Goal: Information Seeking & Learning: Learn about a topic

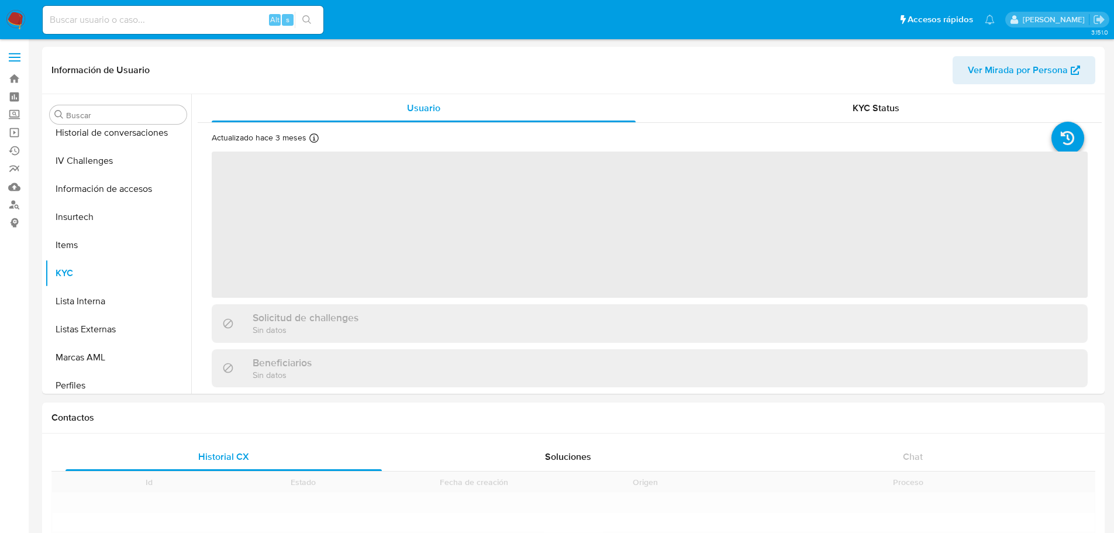
scroll to position [466, 0]
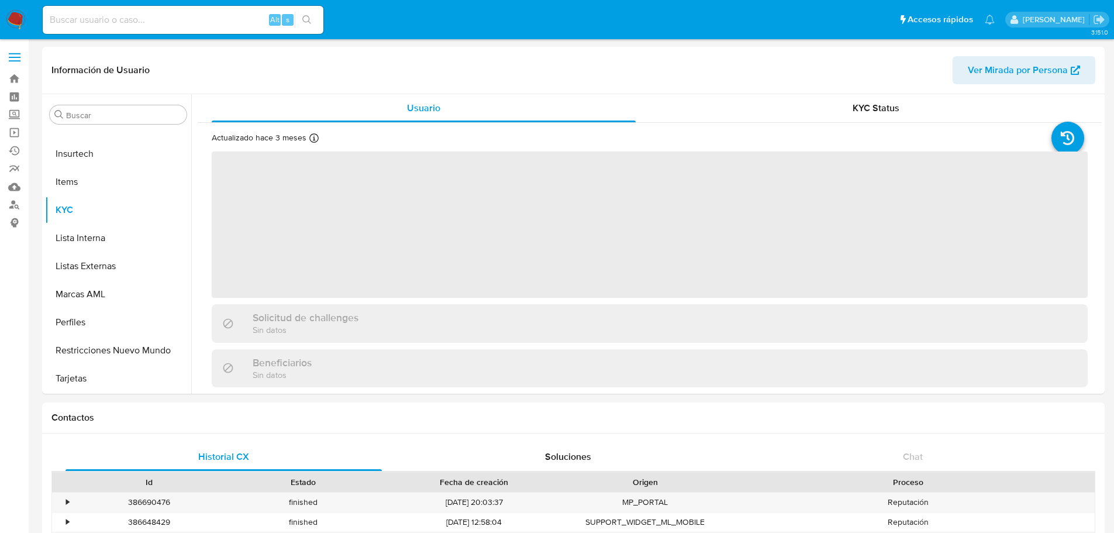
select select "10"
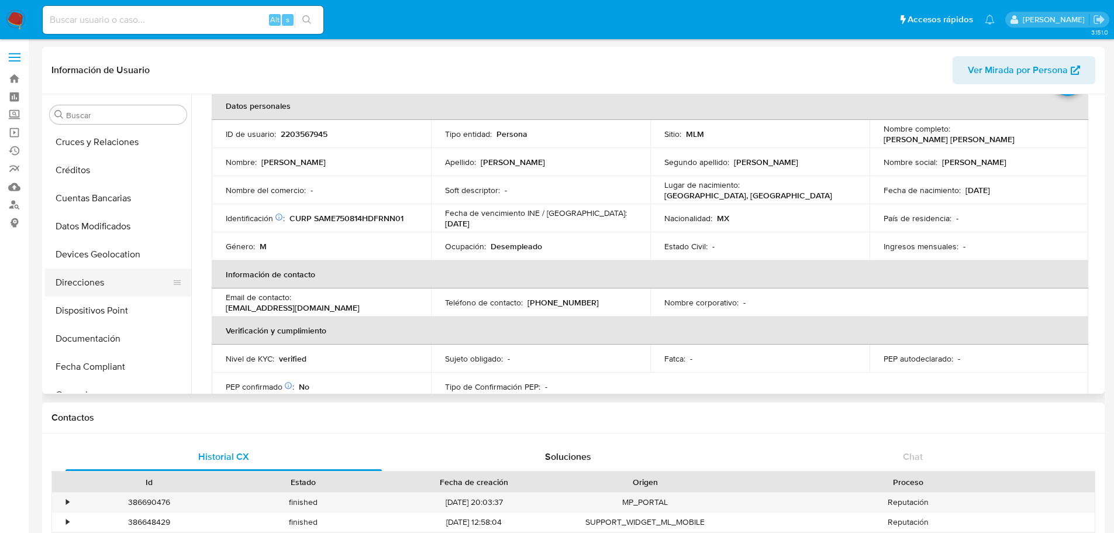
scroll to position [0, 0]
click at [100, 194] on button "Cruces y Relaciones" at bounding box center [113, 199] width 137 height 28
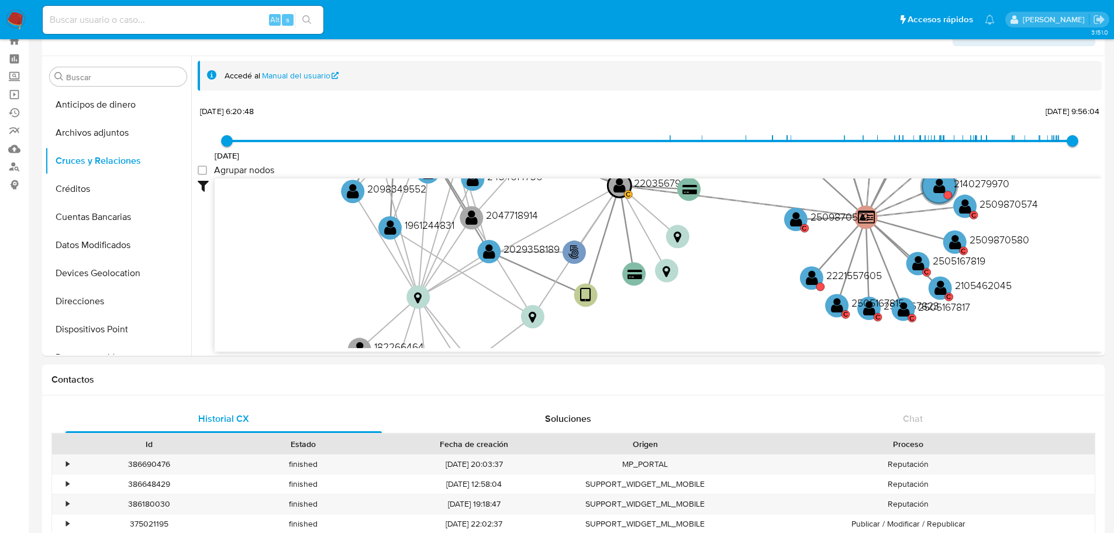
scroll to position [58, 0]
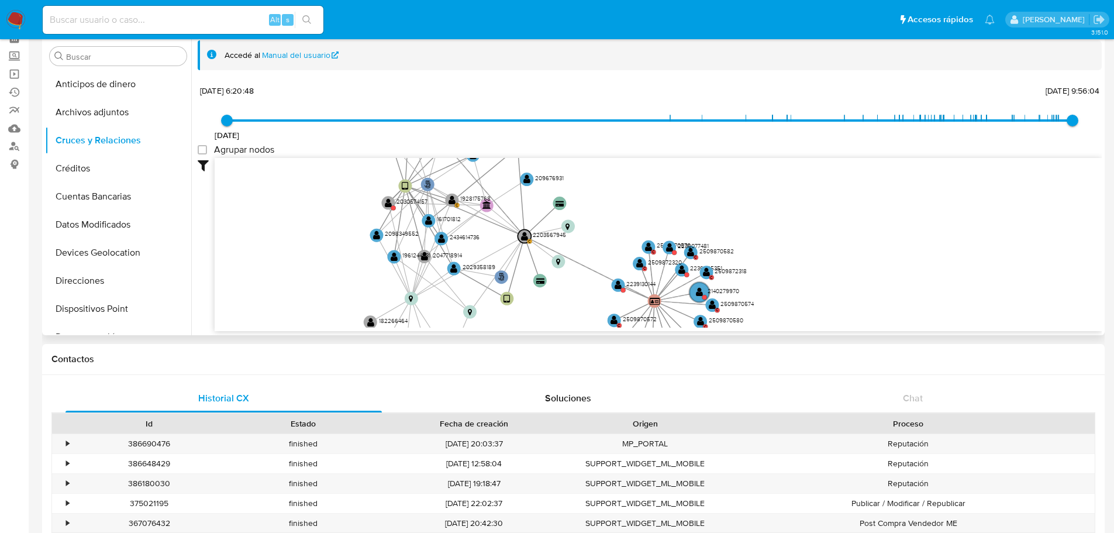
drag, startPoint x: 625, startPoint y: 216, endPoint x: 533, endPoint y: 277, distance: 111.0
click at [533, 277] on icon "user-2203567945  [PHONE_NUMBER] C phone-062710cb5c556fc0cdfe7f5465ec8e7f  per…" at bounding box center [658, 243] width 887 height 170
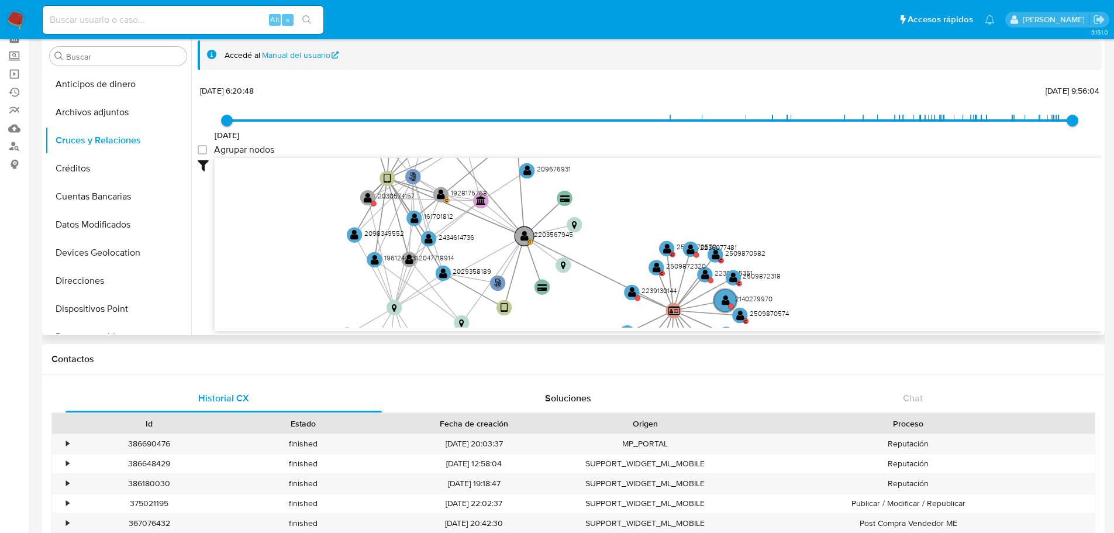
click at [526, 237] on text "" at bounding box center [525, 235] width 8 height 11
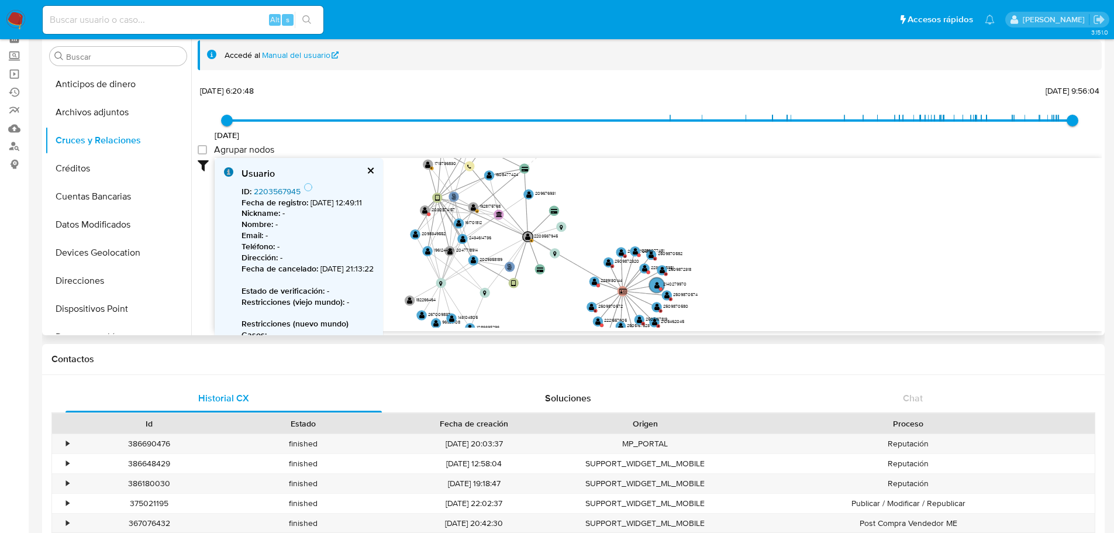
click at [266, 186] on link "2203567945" at bounding box center [277, 191] width 47 height 12
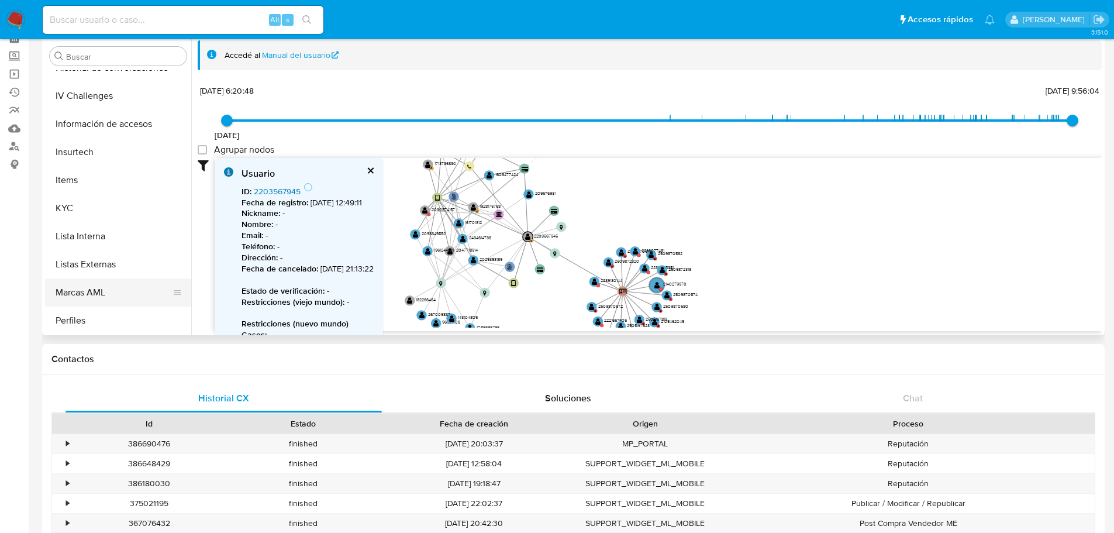
scroll to position [466, 0]
click at [104, 294] on button "Restricciones Nuevo Mundo" at bounding box center [113, 292] width 137 height 28
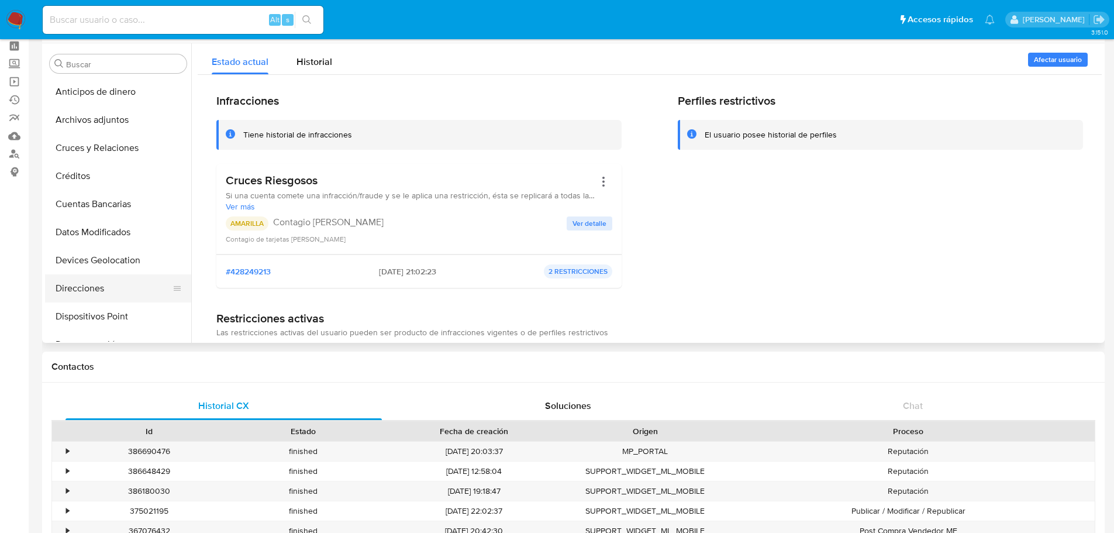
scroll to position [0, 0]
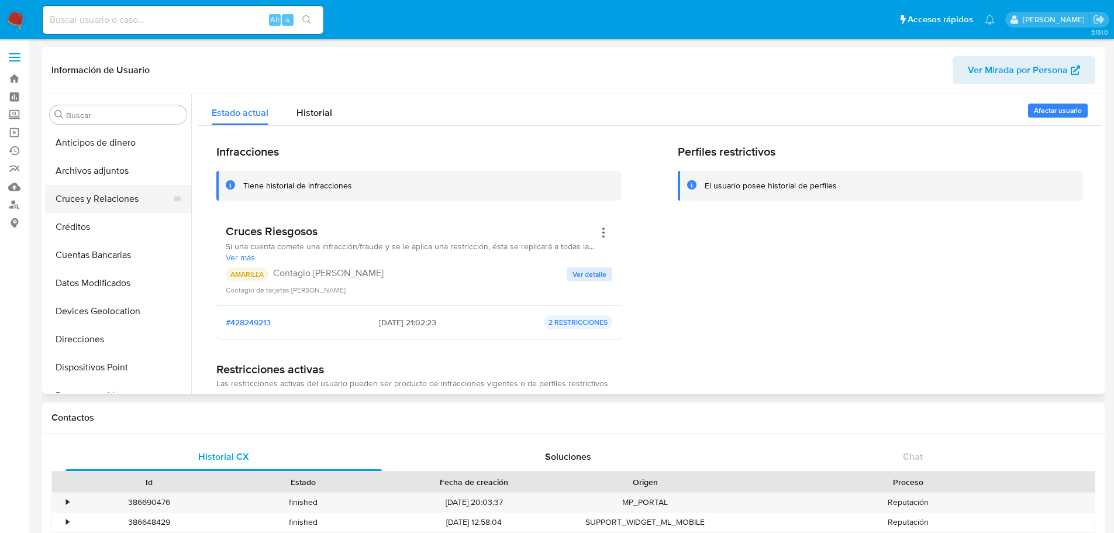
click at [113, 197] on button "Cruces y Relaciones" at bounding box center [113, 199] width 137 height 28
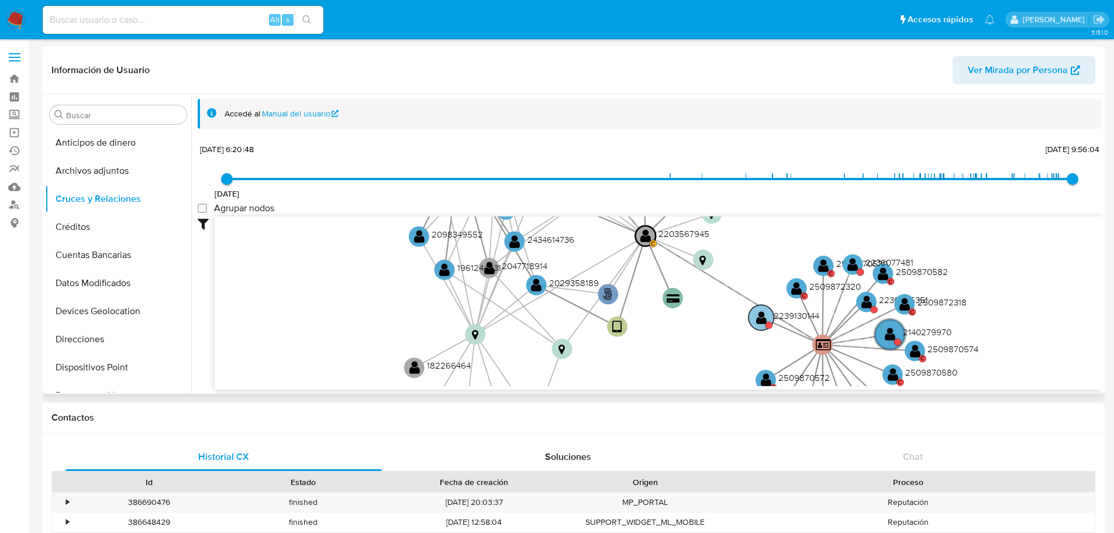
drag, startPoint x: 853, startPoint y: 295, endPoint x: 819, endPoint y: 308, distance: 36.0
click at [819, 309] on text "2239130144" at bounding box center [797, 315] width 46 height 13
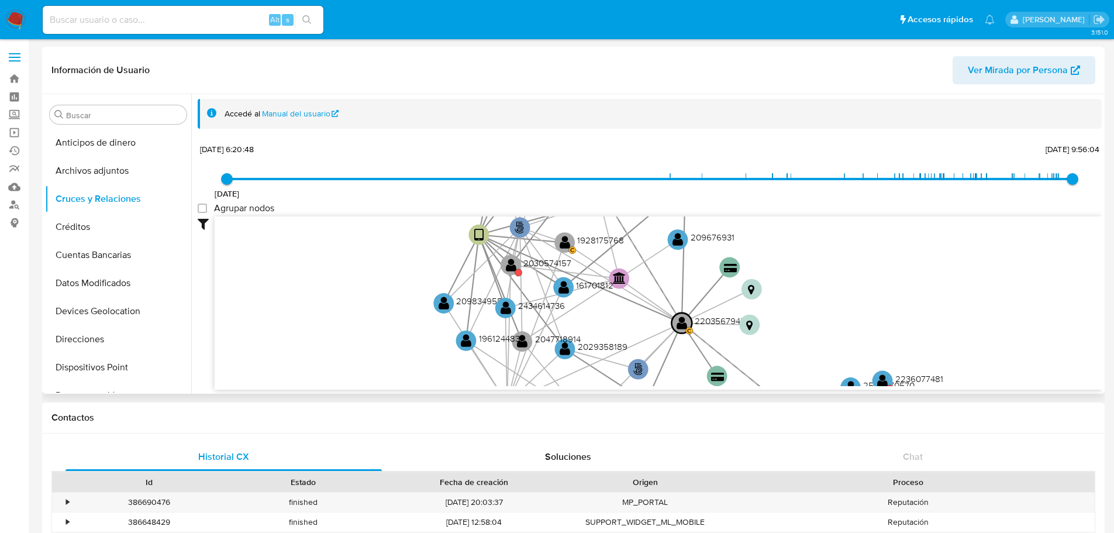
drag, startPoint x: 802, startPoint y: 249, endPoint x: 828, endPoint y: 336, distance: 90.5
click at [828, 336] on icon "user-2203567945  [PHONE_NUMBER] C phone-062710cb5c556fc0cdfe7f5465ec8e7f  per…" at bounding box center [658, 301] width 887 height 170
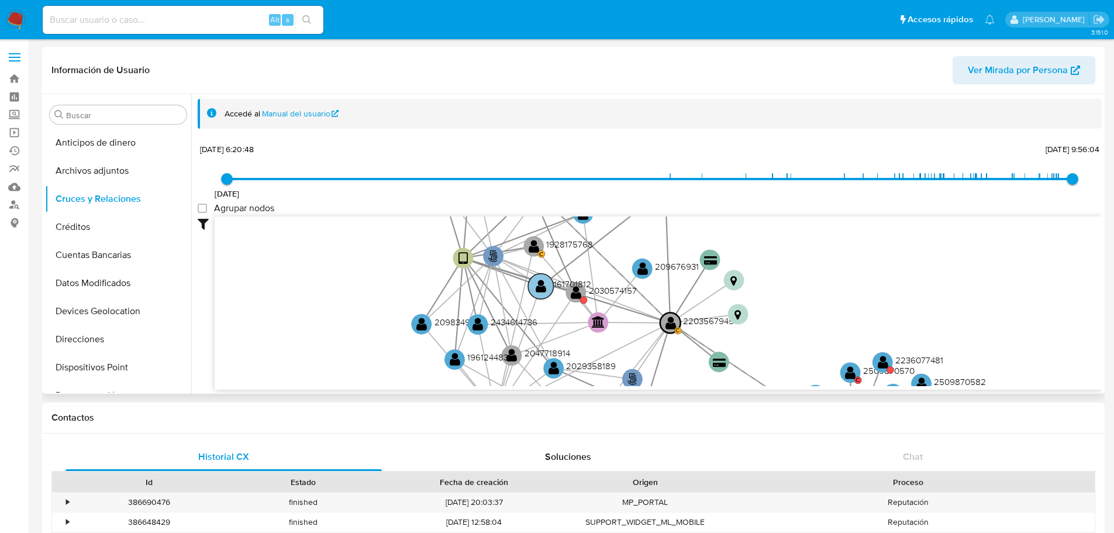
drag, startPoint x: 519, startPoint y: 264, endPoint x: 549, endPoint y: 295, distance: 42.6
click at [549, 295] on g "user-2203567945  [PHONE_NUMBER] C phone-062710cb5c556fc0cdfe7f5465ec8e7f  per…" at bounding box center [706, 321] width 591 height 449
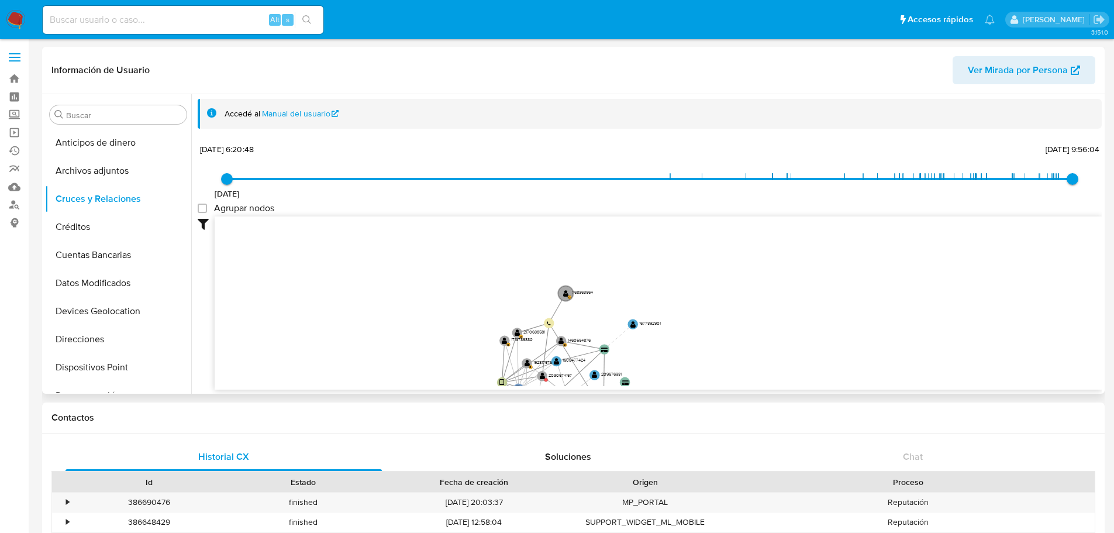
drag, startPoint x: 853, startPoint y: 267, endPoint x: 781, endPoint y: 380, distance: 133.1
click at [781, 380] on icon "user-2203567945  [PHONE_NUMBER] C phone-062710cb5c556fc0cdfe7f5465ec8e7f  per…" at bounding box center [658, 301] width 887 height 170
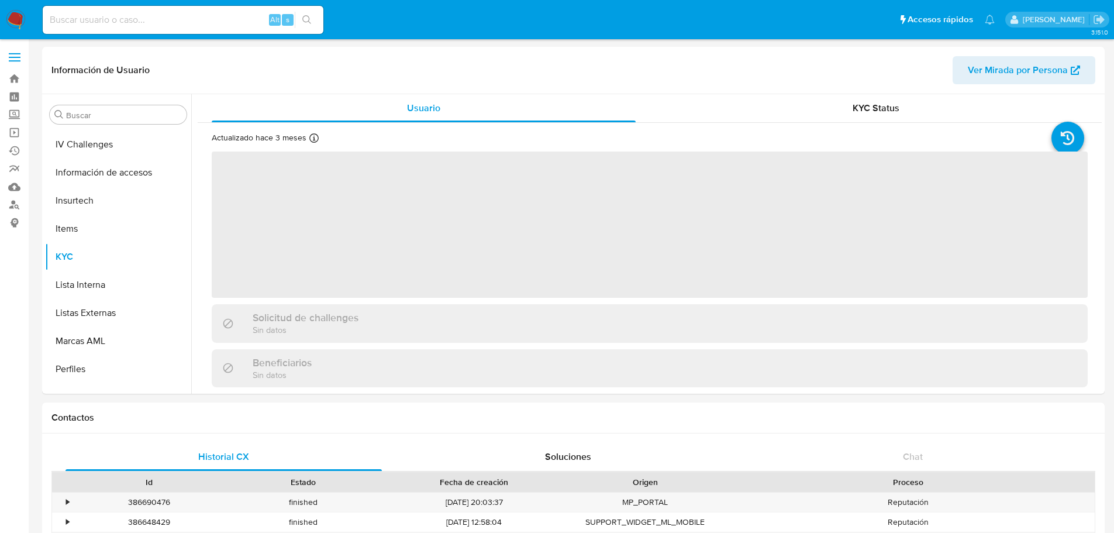
scroll to position [466, 0]
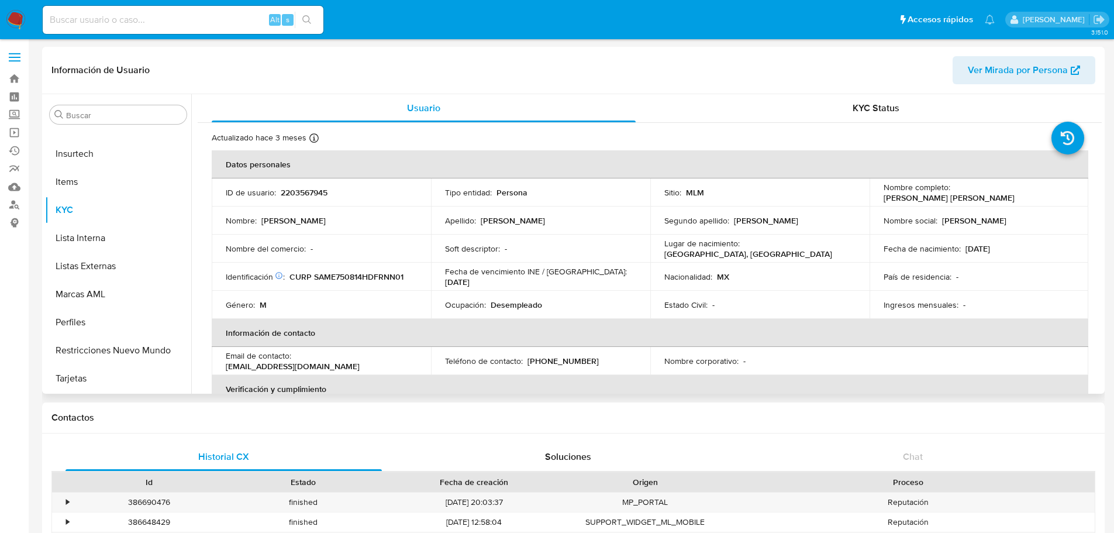
select select "10"
